Goal: Task Accomplishment & Management: Use online tool/utility

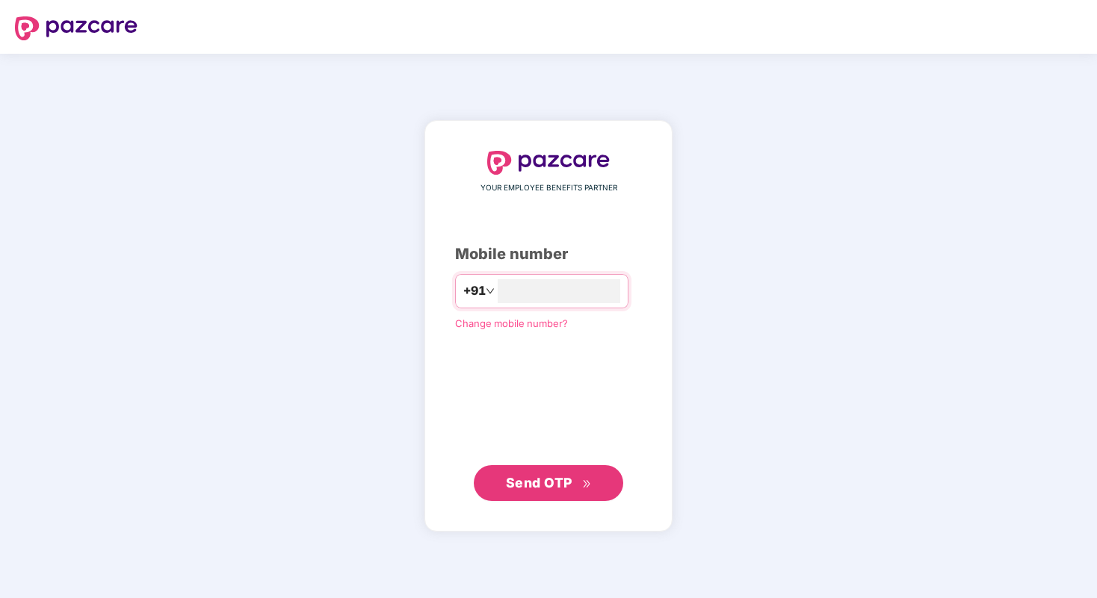
type input "**********"
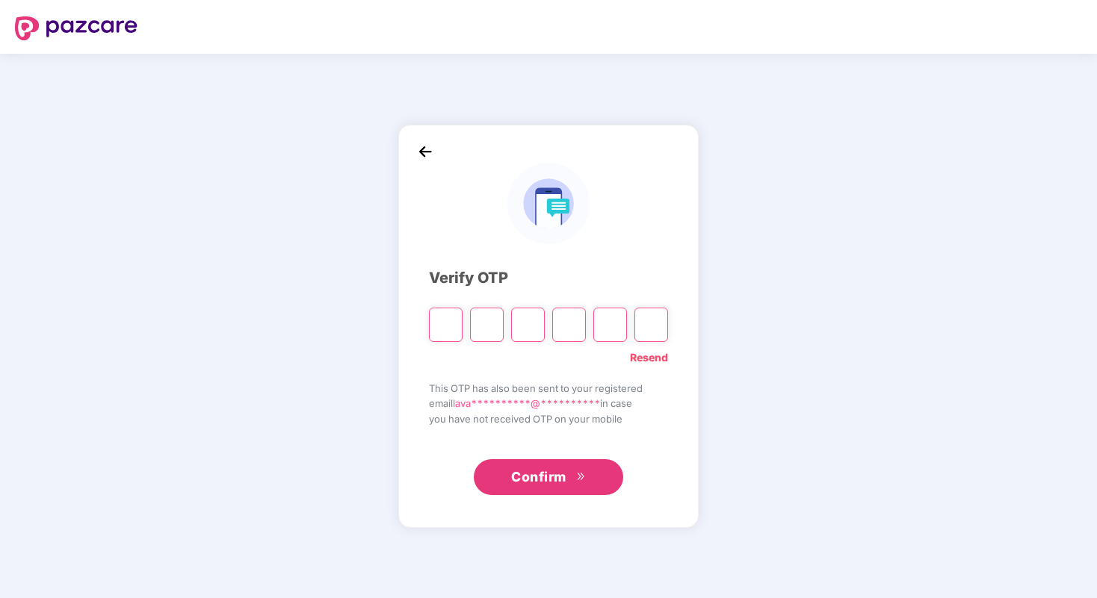
click at [448, 325] on input "Please enter verification code. Digit 1" at bounding box center [446, 325] width 34 height 34
type input "*"
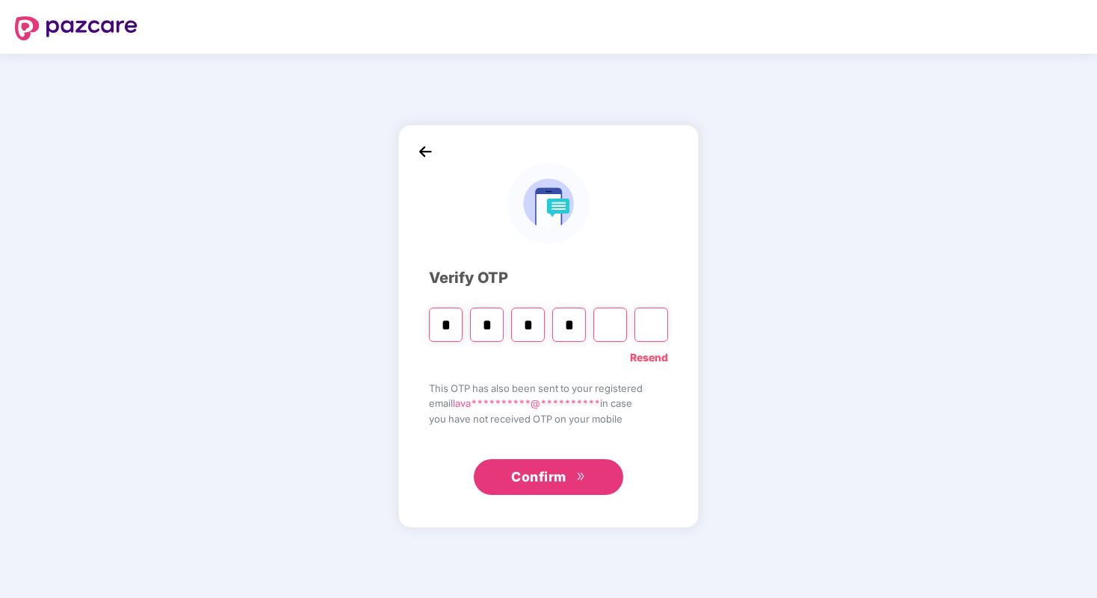
type input "*"
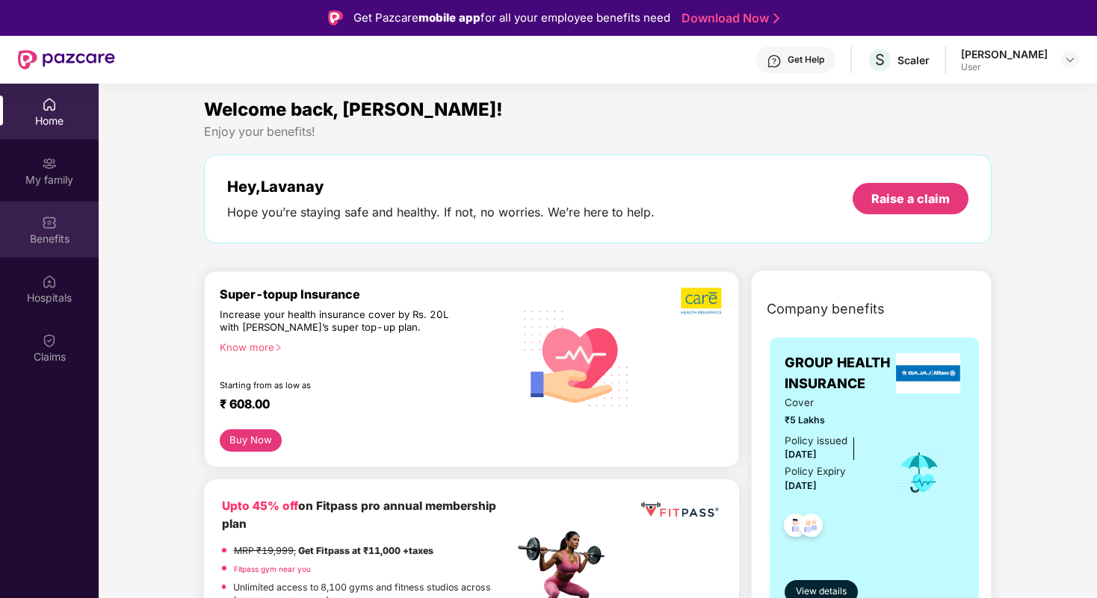
click at [52, 241] on div "Benefits" at bounding box center [49, 239] width 99 height 15
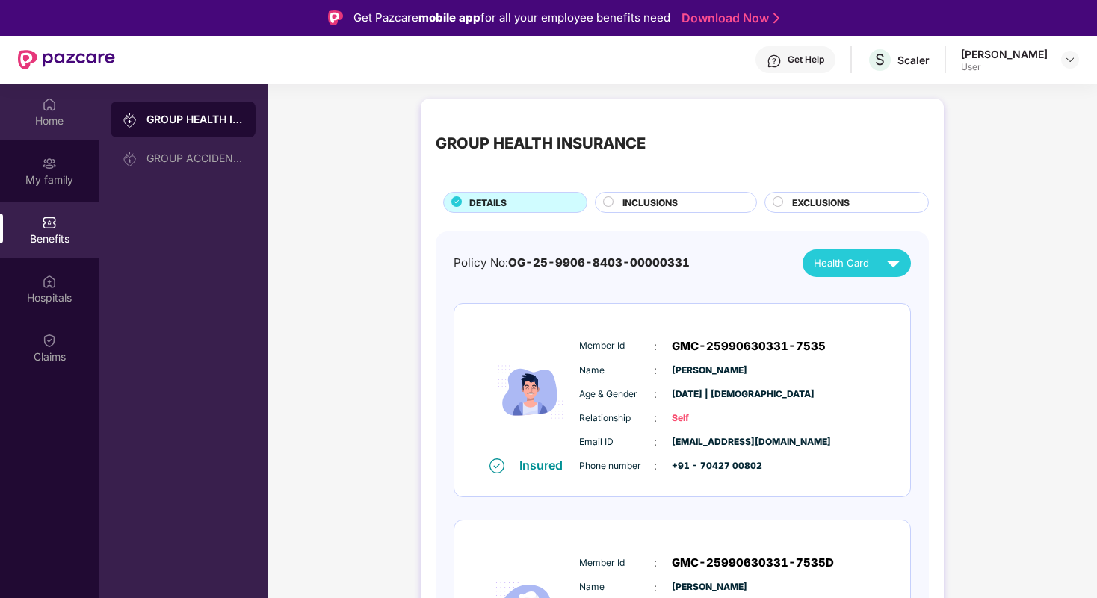
click at [58, 114] on div "Home" at bounding box center [49, 121] width 99 height 15
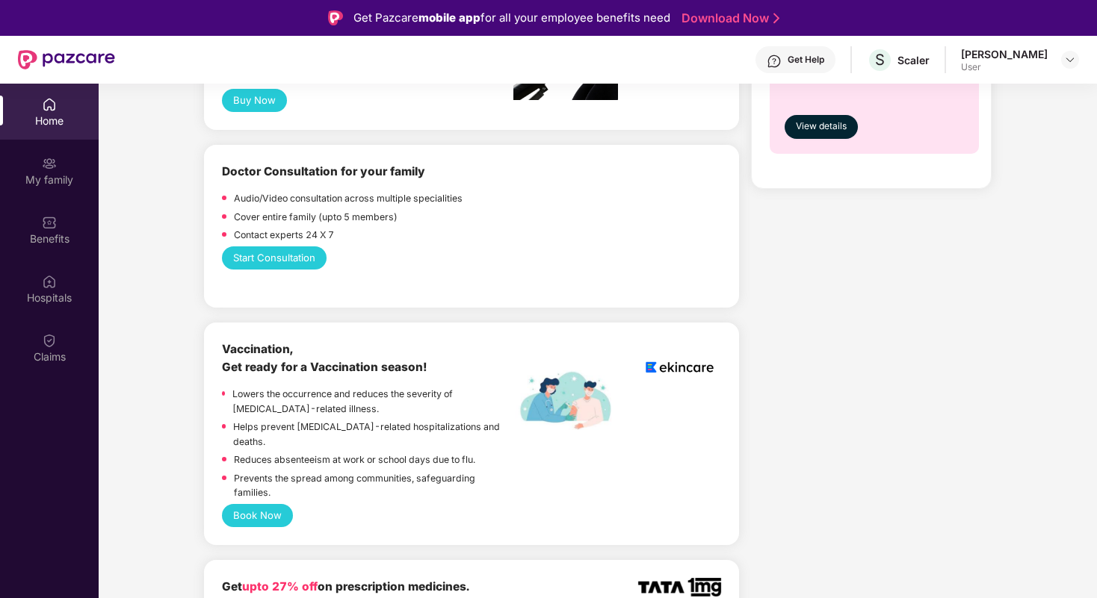
scroll to position [816, 0]
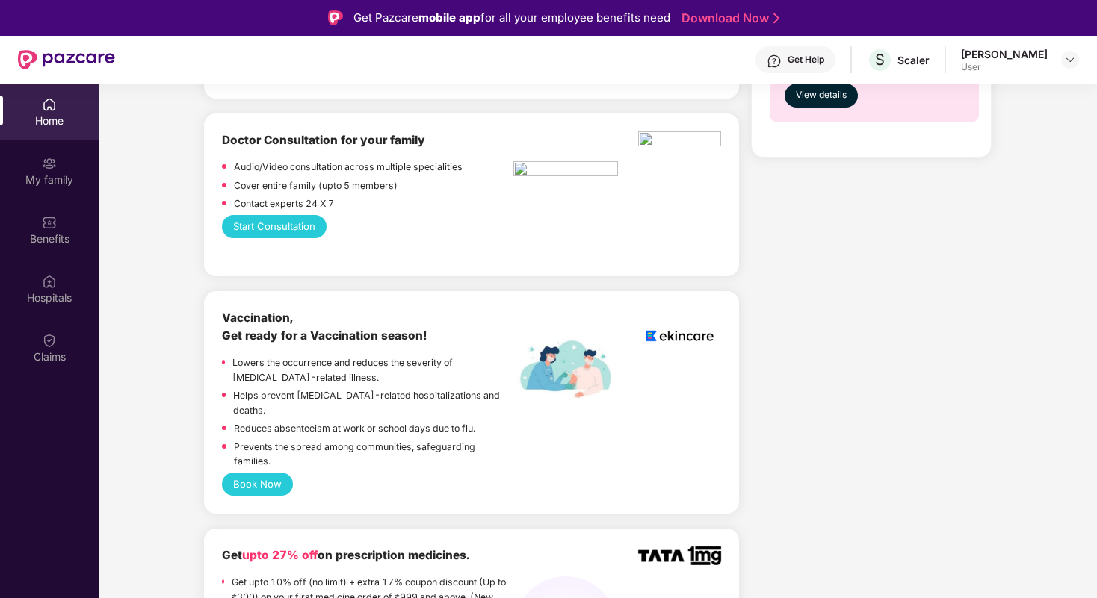
click at [291, 236] on button "Start Consultation" at bounding box center [274, 226] width 105 height 23
